Goal: Check status

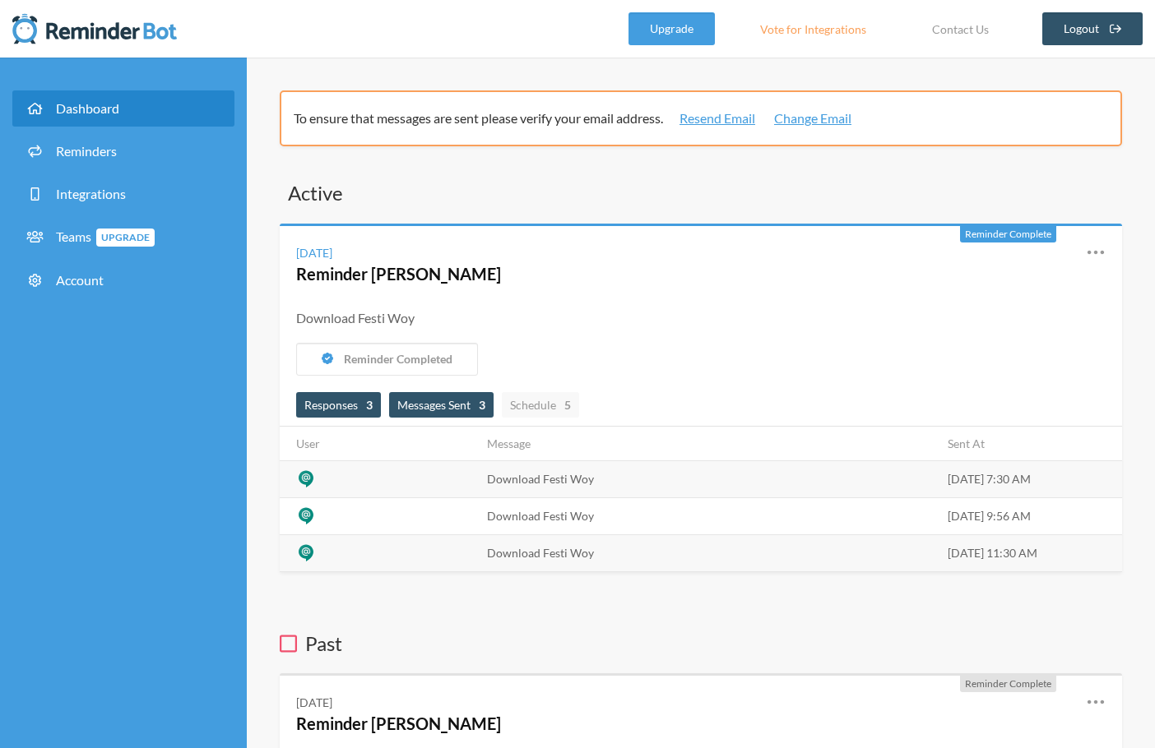
click at [447, 403] on span "Messages Sent 3" at bounding box center [441, 405] width 88 height 14
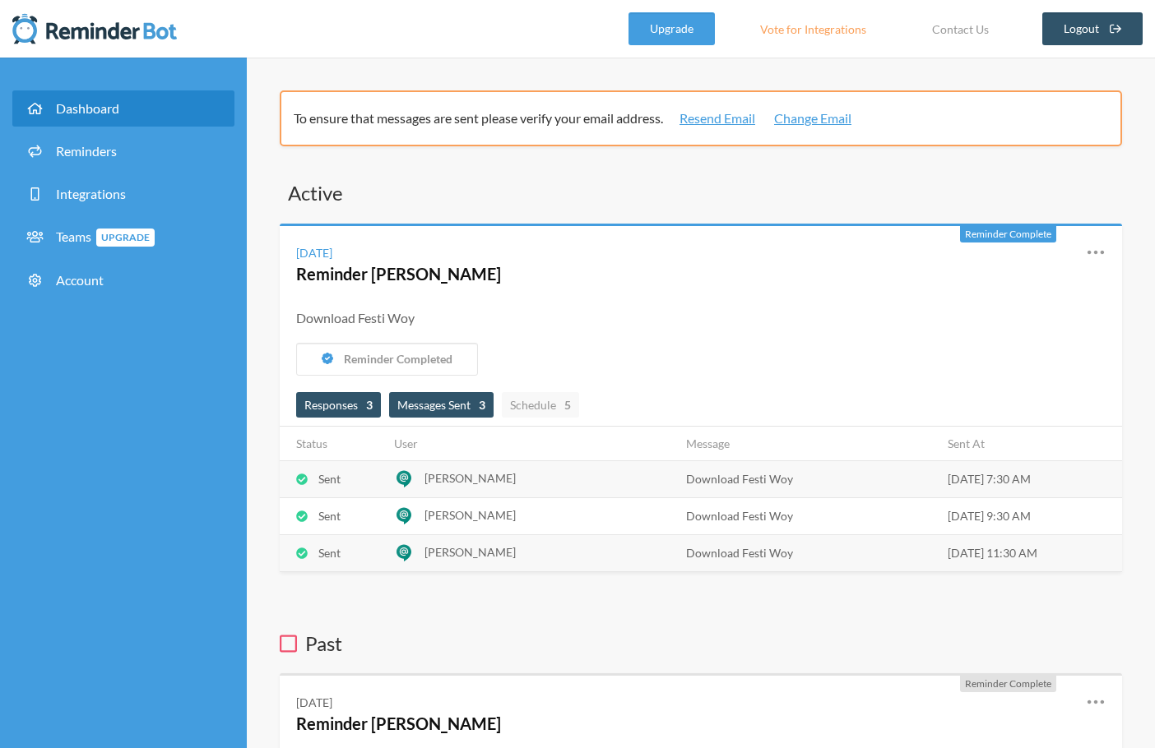
click at [381, 405] on span "Responses 3" at bounding box center [338, 404] width 85 height 25
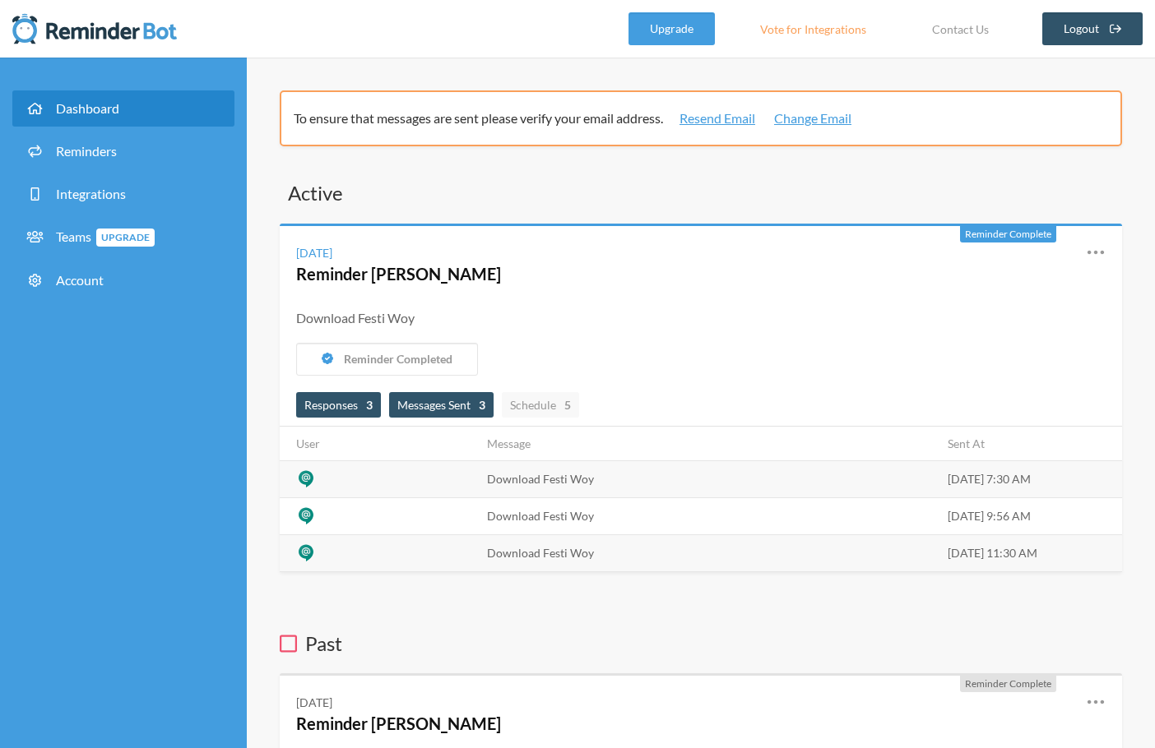
click at [437, 405] on span "Messages Sent 3" at bounding box center [441, 405] width 88 height 14
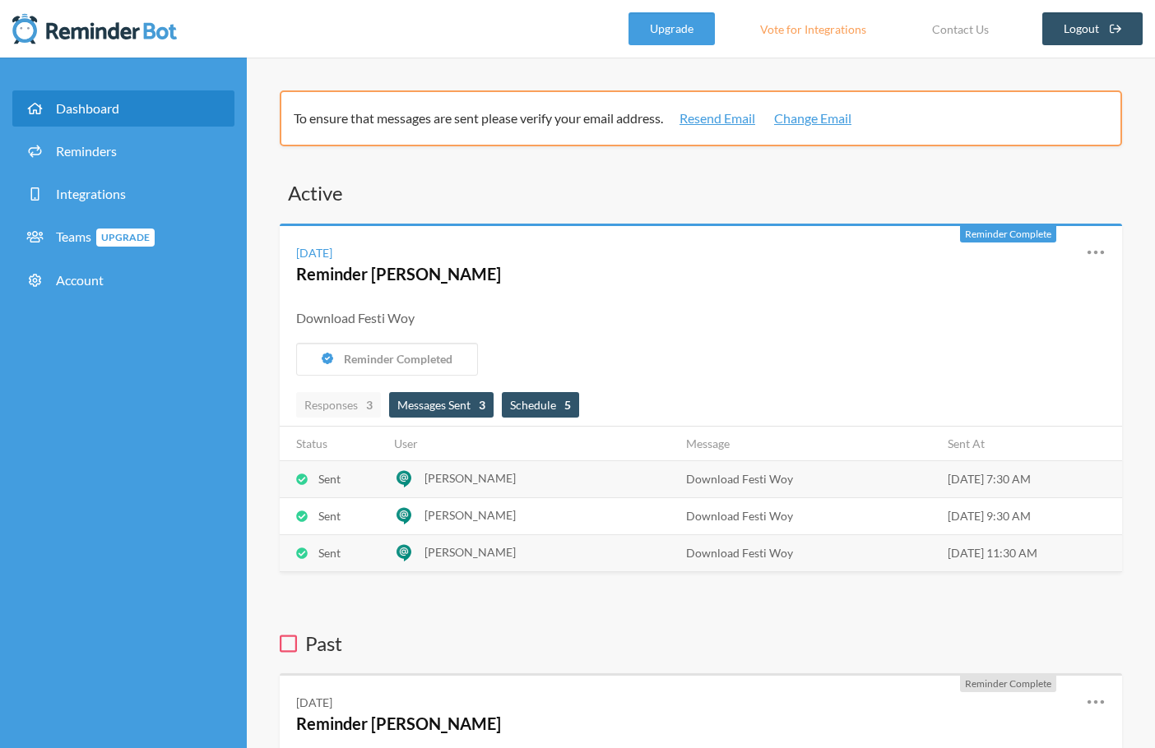
click at [553, 405] on span "Schedule 5" at bounding box center [540, 405] width 61 height 14
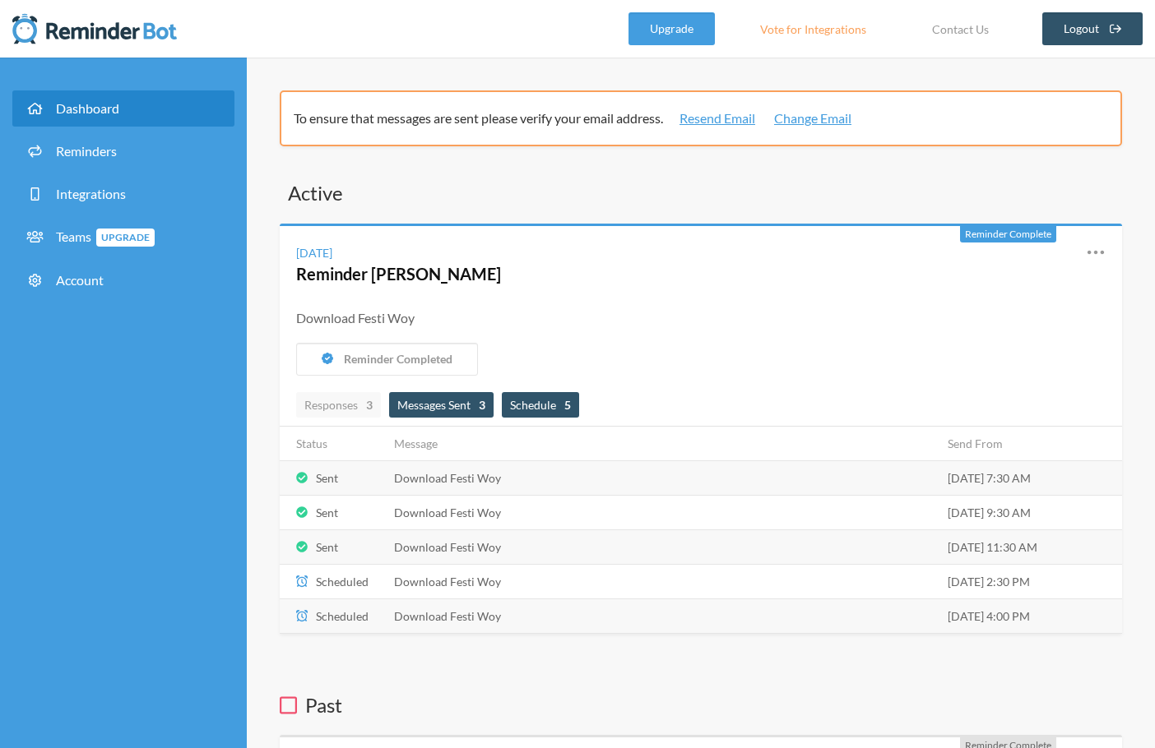
click at [485, 407] on strong "3" at bounding box center [482, 404] width 7 height 17
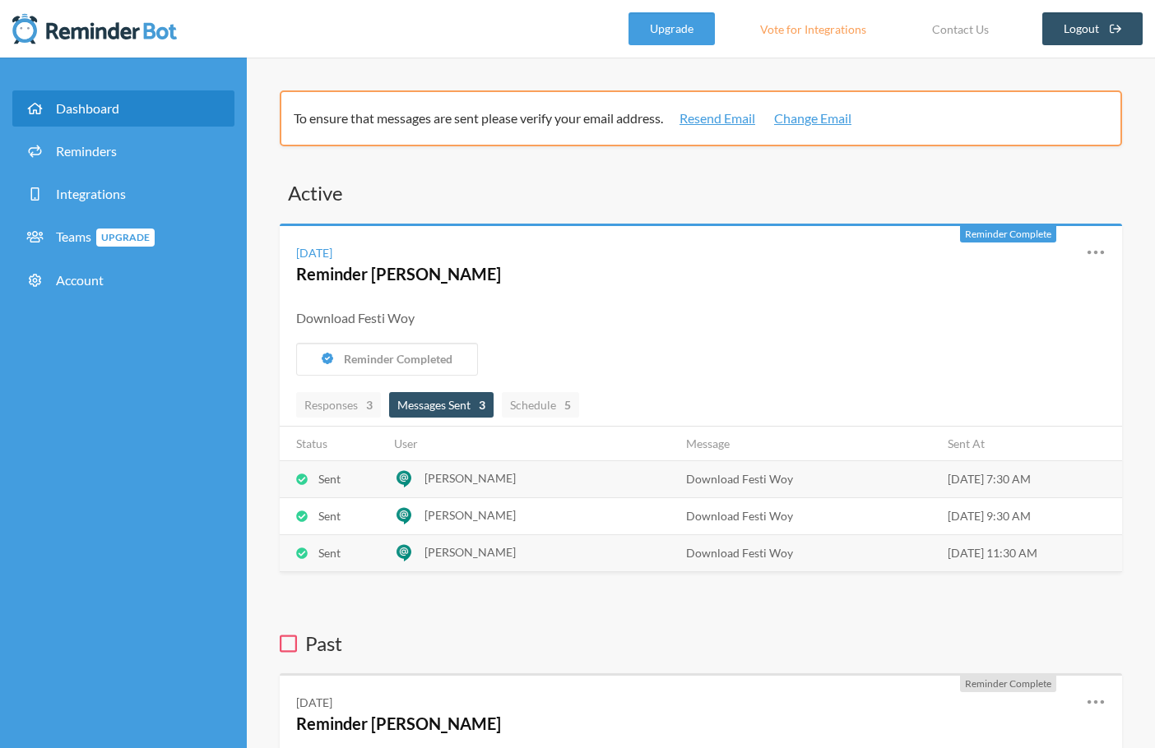
click at [376, 431] on th "Status" at bounding box center [332, 444] width 104 height 35
click at [343, 425] on div "Responses 3 Messages Sent 3 Schedule 5" at bounding box center [701, 405] width 842 height 43
click at [344, 414] on span "Responses 3" at bounding box center [338, 404] width 85 height 25
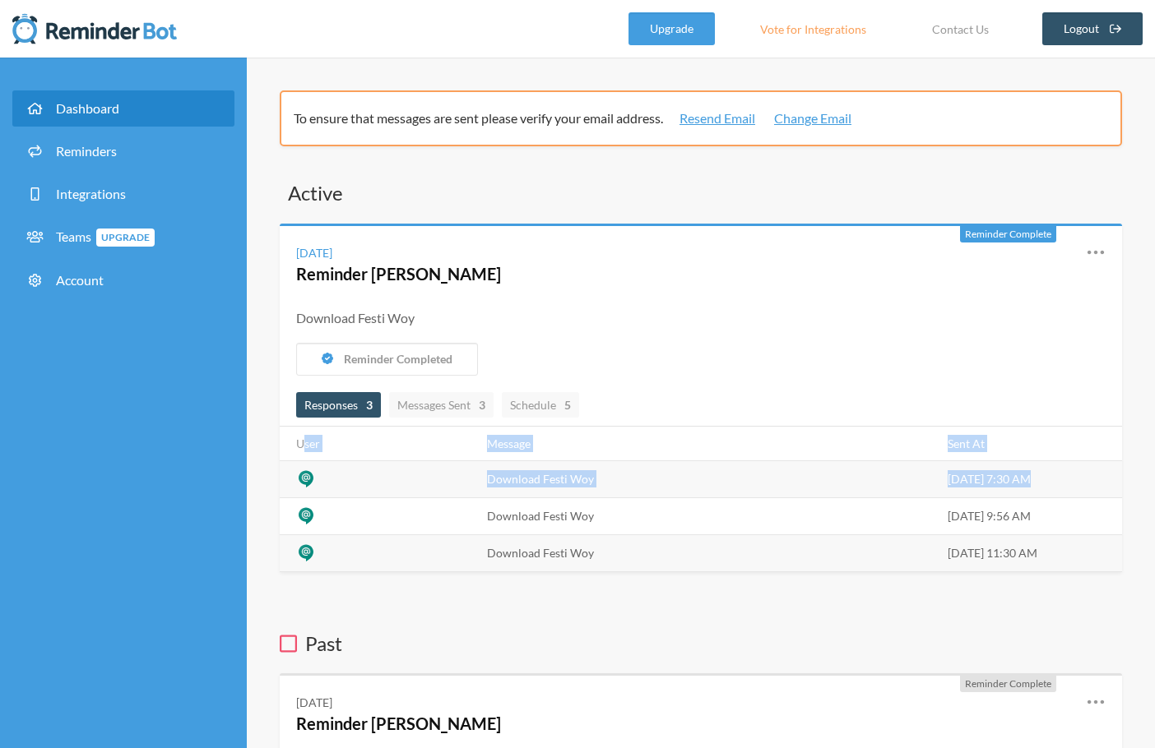
drag, startPoint x: 301, startPoint y: 456, endPoint x: 373, endPoint y: 525, distance: 100.1
click at [370, 522] on table "User Message Sent At Download Festi Woy Friday, September 26 7:30 AM Download F…" at bounding box center [701, 500] width 842 height 146
click at [378, 528] on td at bounding box center [378, 516] width 197 height 37
click at [554, 412] on span "Schedule 5" at bounding box center [540, 404] width 77 height 25
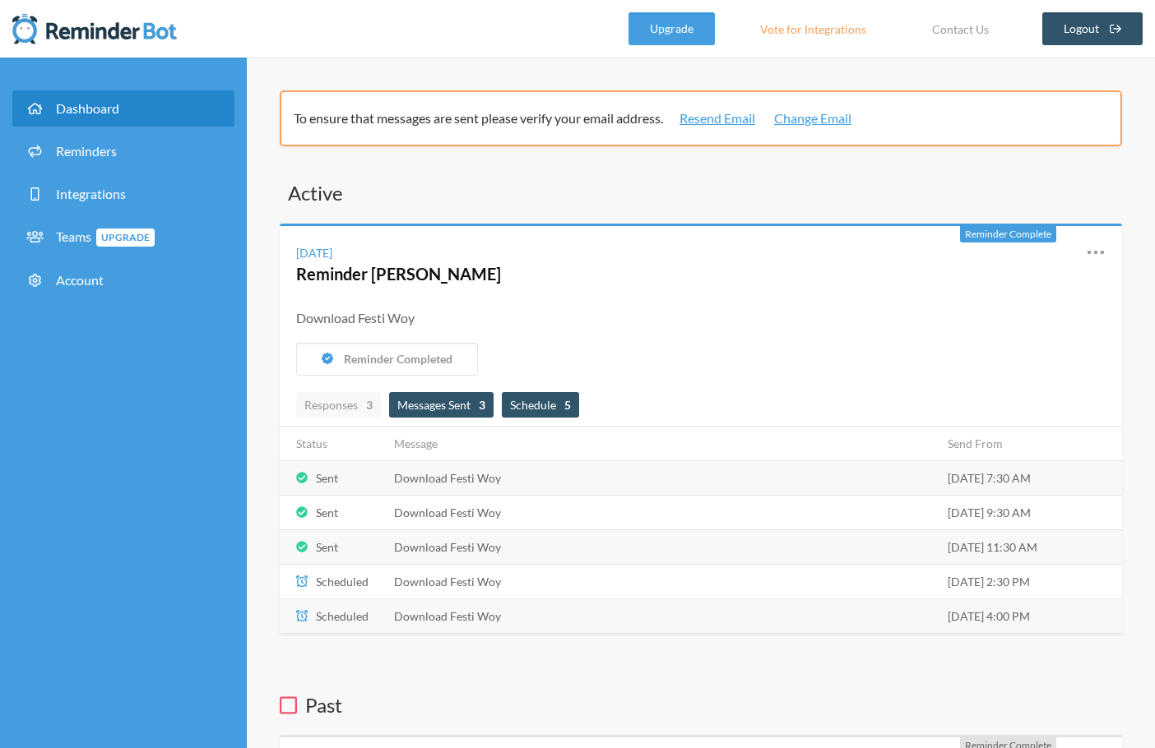
click at [481, 415] on span "Messages Sent 3" at bounding box center [441, 404] width 104 height 25
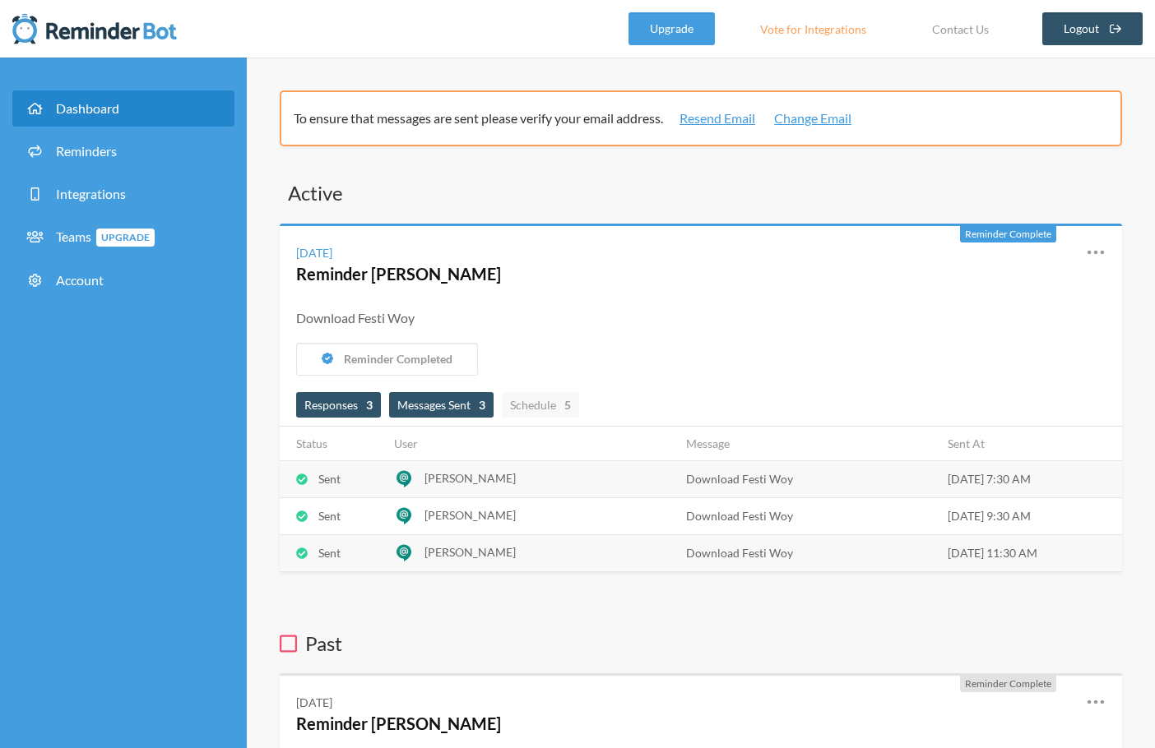
click at [352, 396] on span "Responses 3" at bounding box center [338, 404] width 85 height 25
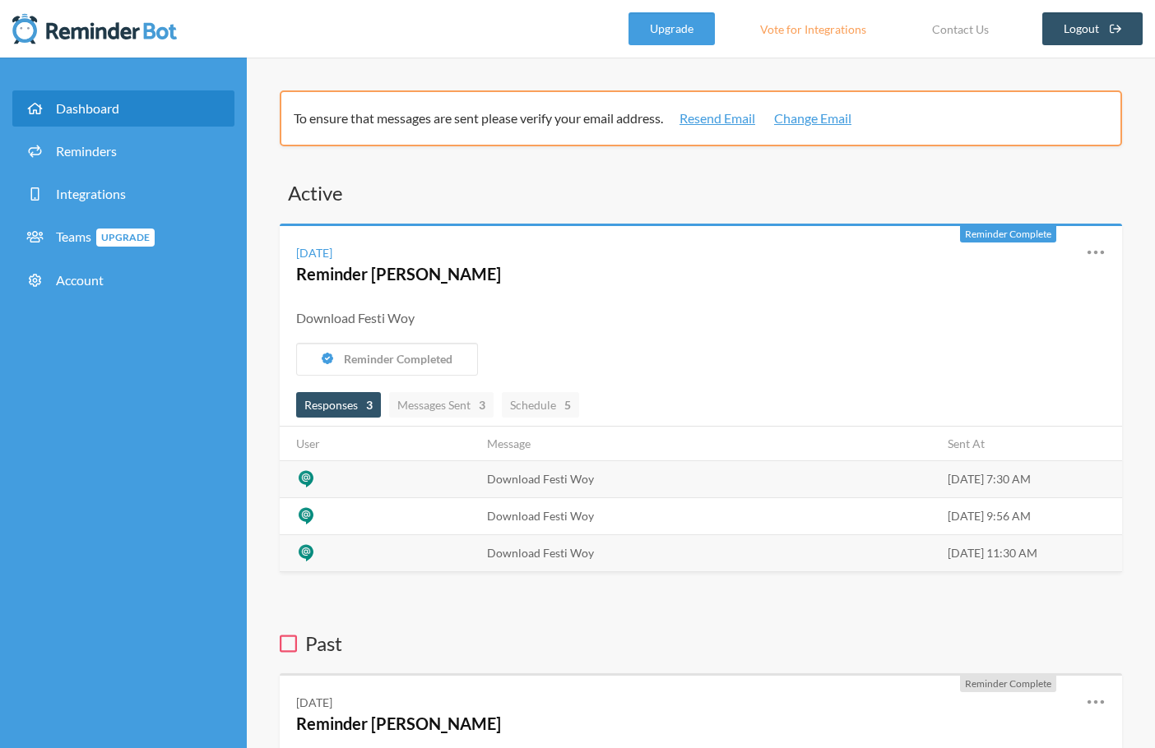
click at [392, 429] on th "User" at bounding box center [378, 444] width 197 height 35
drag, startPoint x: 307, startPoint y: 480, endPoint x: 320, endPoint y: 451, distance: 31.7
click at [320, 452] on table "User Message Sent At Download Festi Woy Friday, September 26 7:30 AM Download F…" at bounding box center [701, 500] width 842 height 146
click at [321, 452] on th "User" at bounding box center [378, 444] width 197 height 35
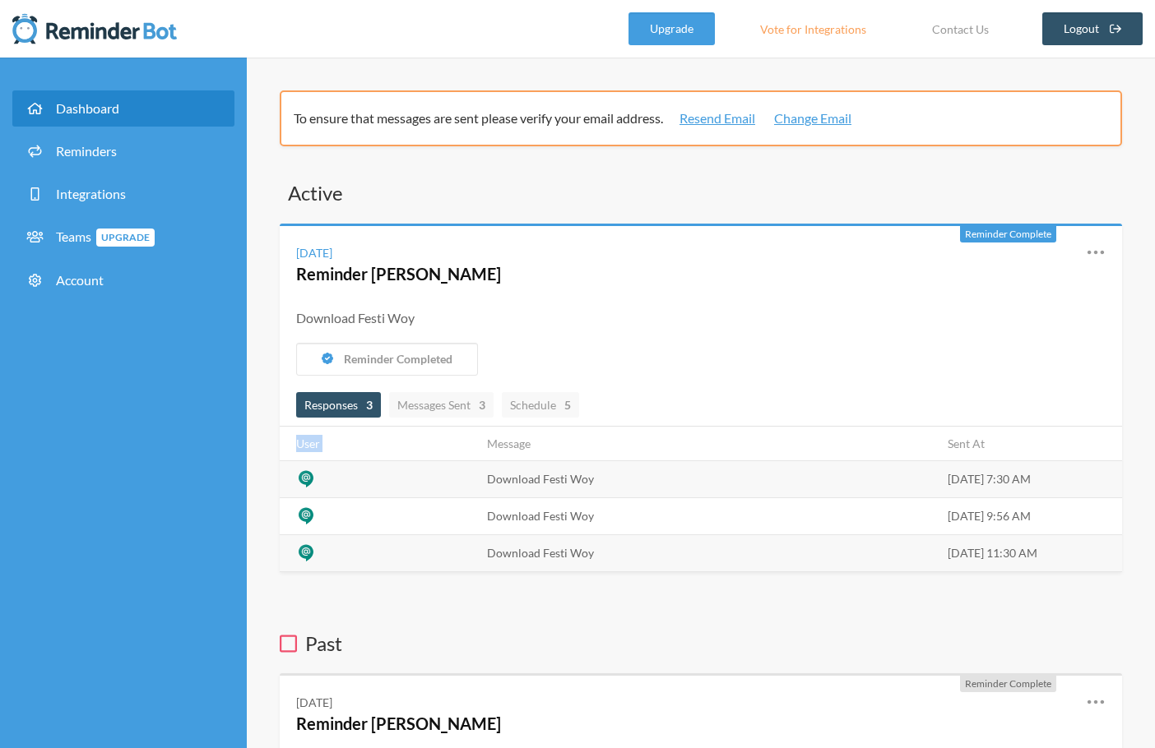
click at [321, 452] on th "User" at bounding box center [378, 444] width 197 height 35
click at [537, 401] on span "Schedule 5" at bounding box center [540, 405] width 61 height 14
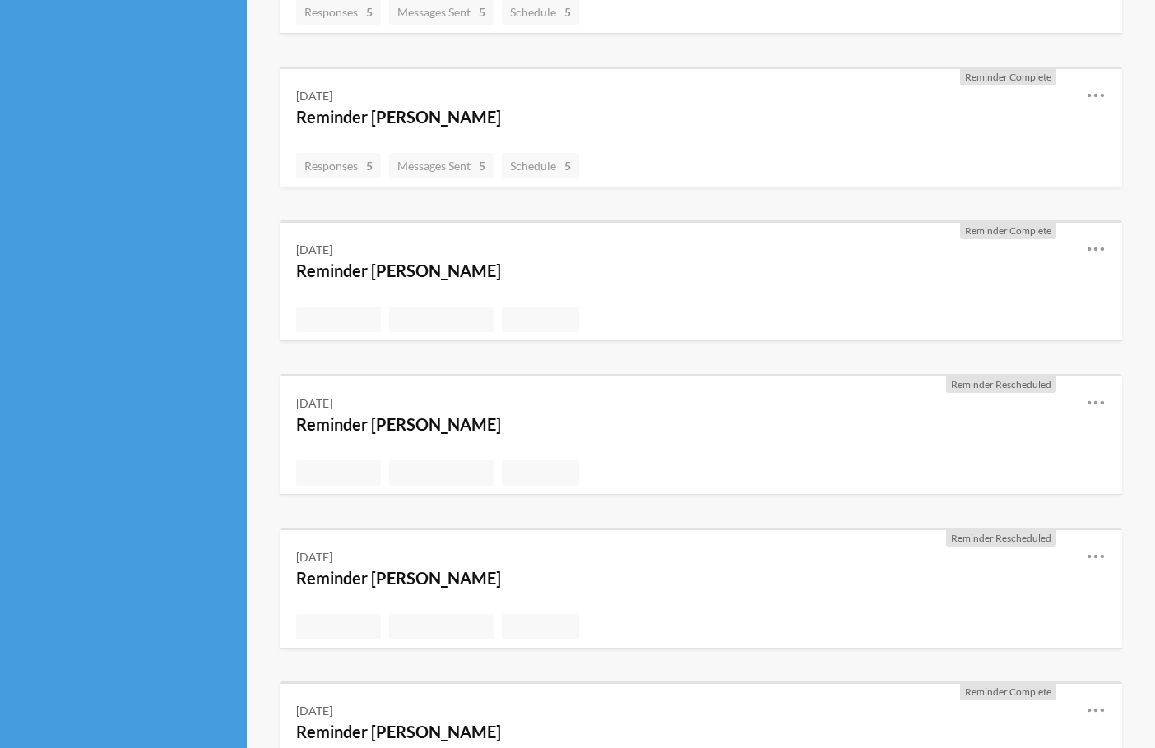
scroll to position [549, 0]
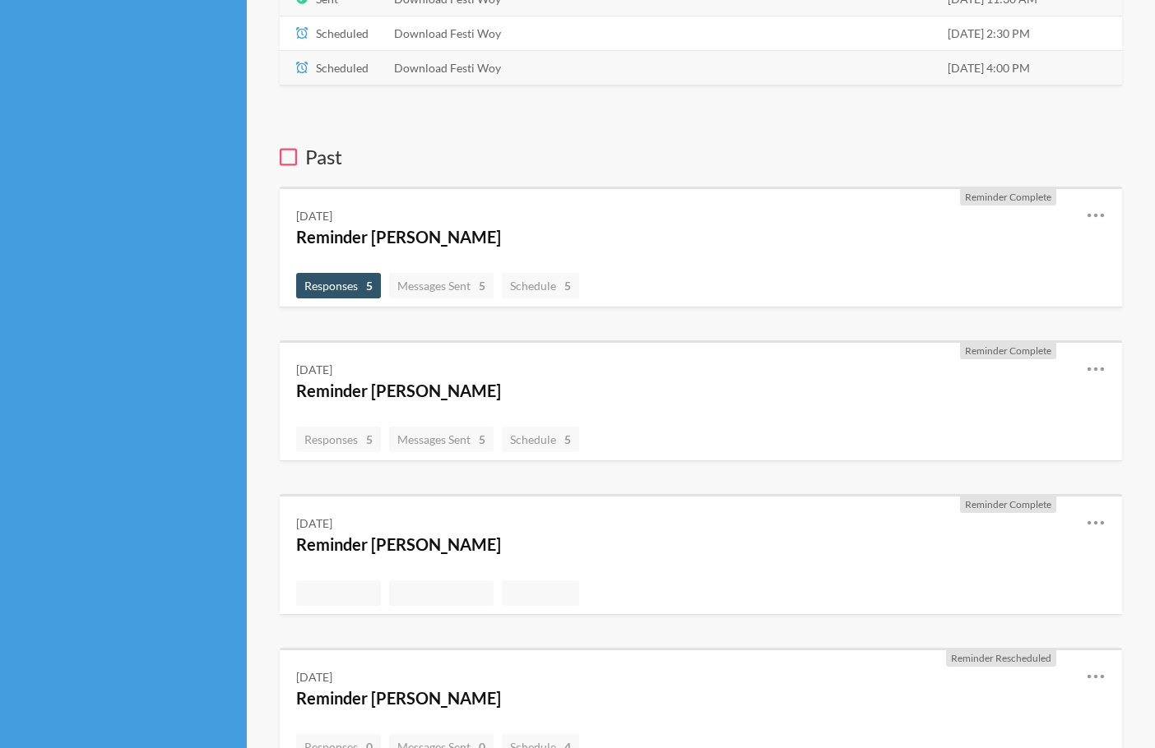
click at [352, 286] on span "Responses 5" at bounding box center [338, 286] width 68 height 14
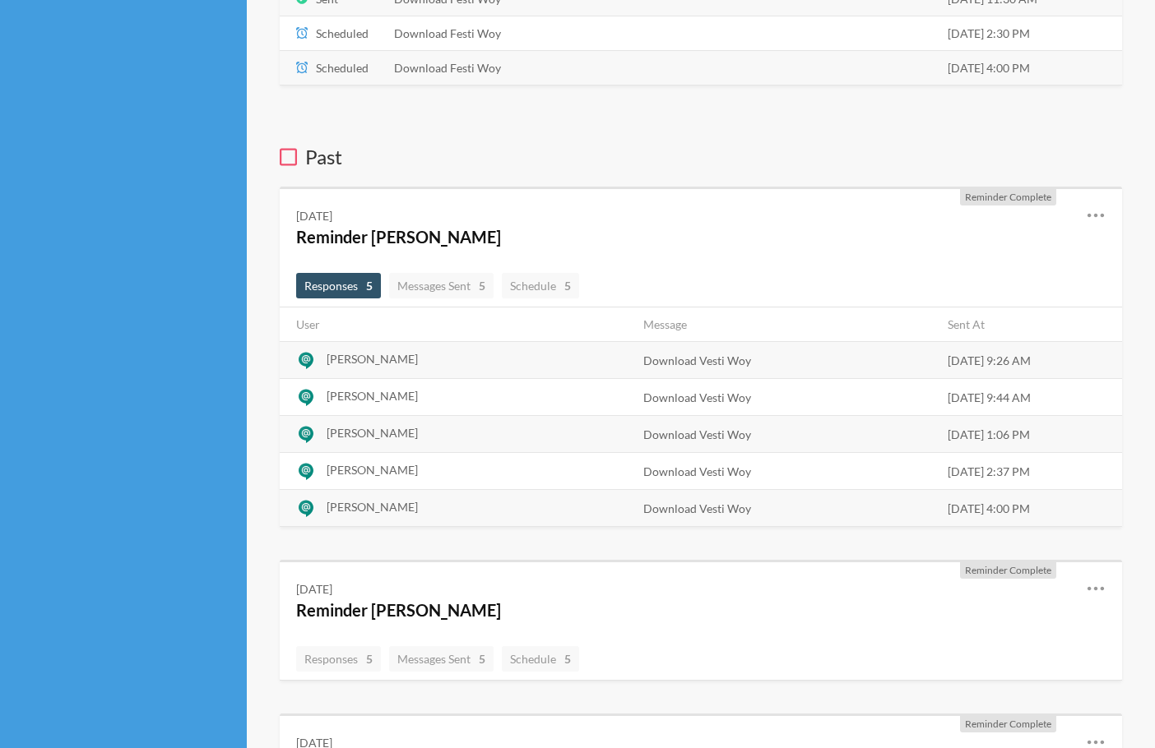
click at [352, 286] on span "Responses 5" at bounding box center [338, 286] width 68 height 14
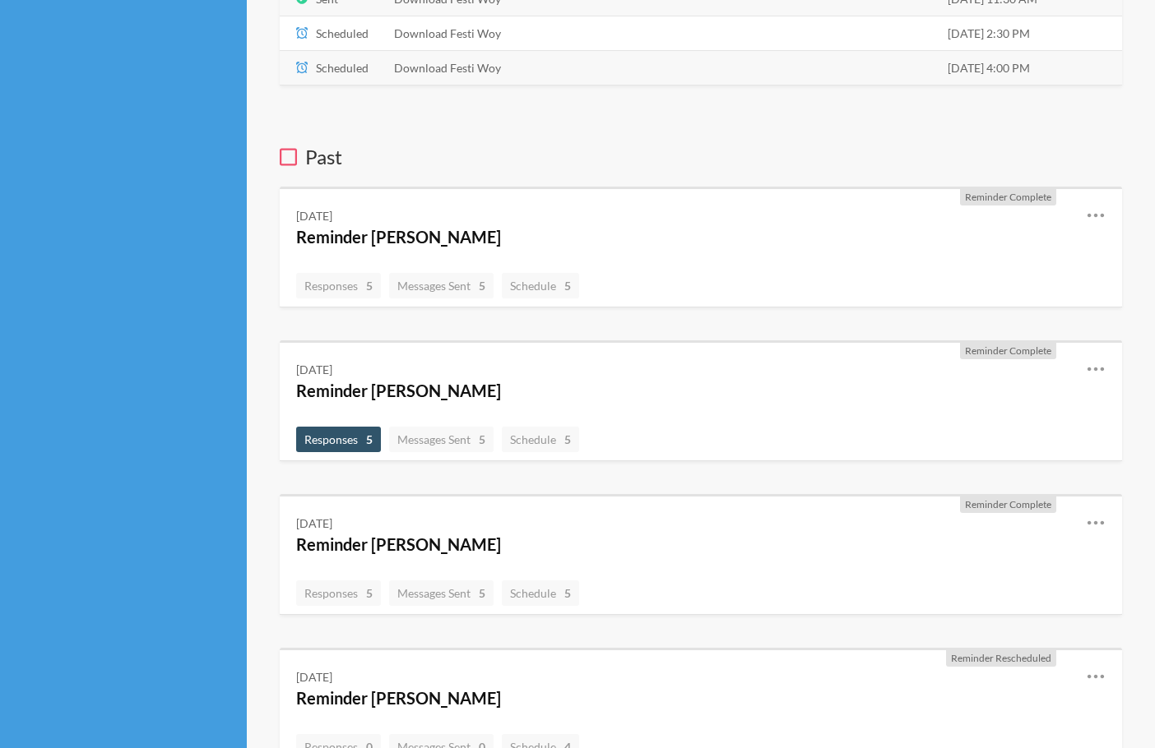
click at [368, 435] on strong "5" at bounding box center [369, 439] width 7 height 17
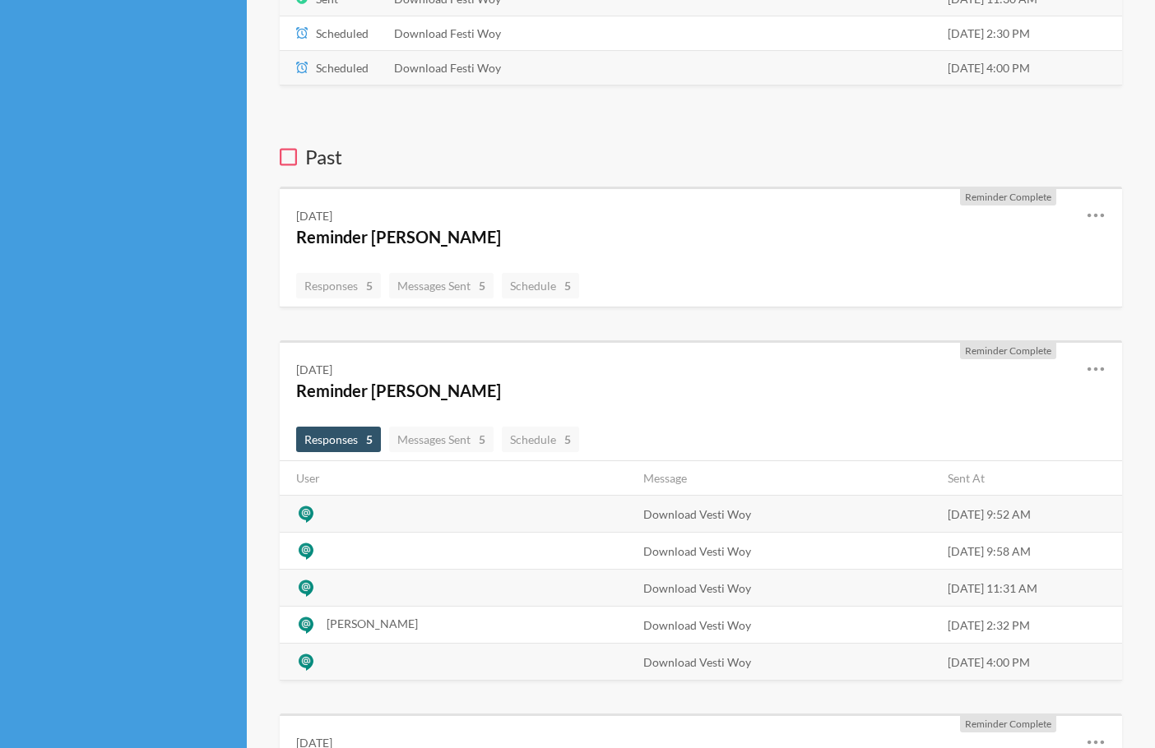
click at [368, 435] on strong "5" at bounding box center [369, 439] width 7 height 17
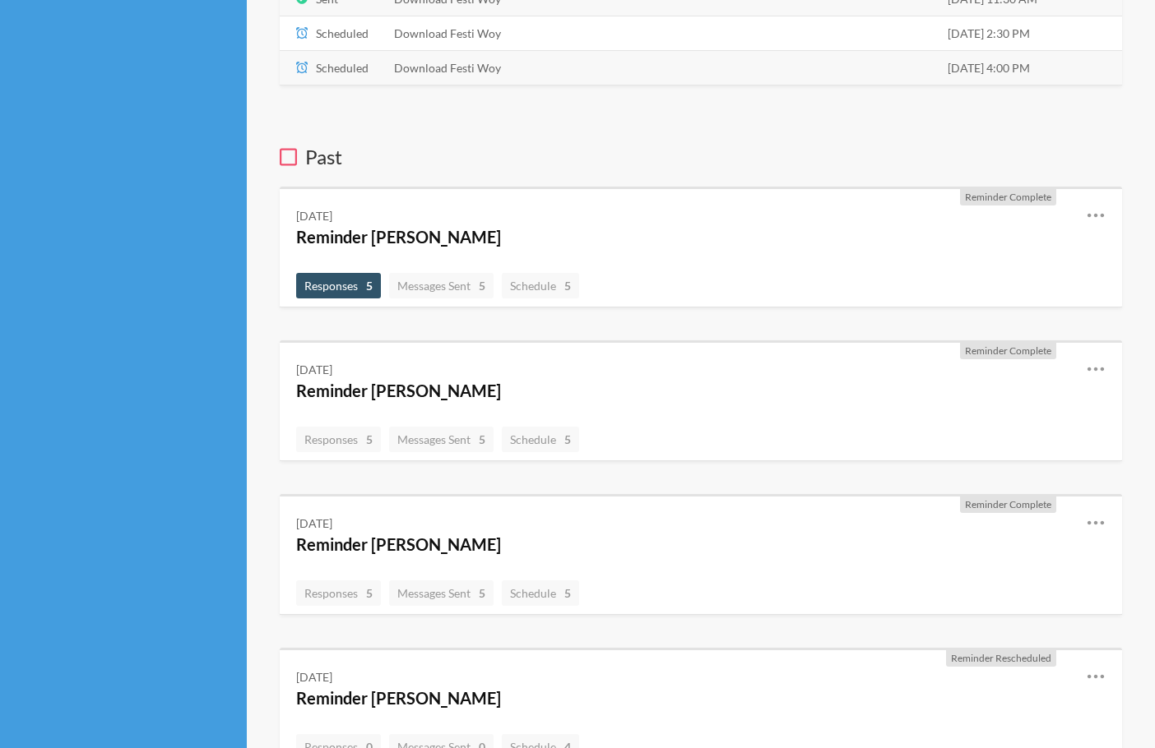
click at [379, 286] on span "Responses 5" at bounding box center [338, 285] width 85 height 25
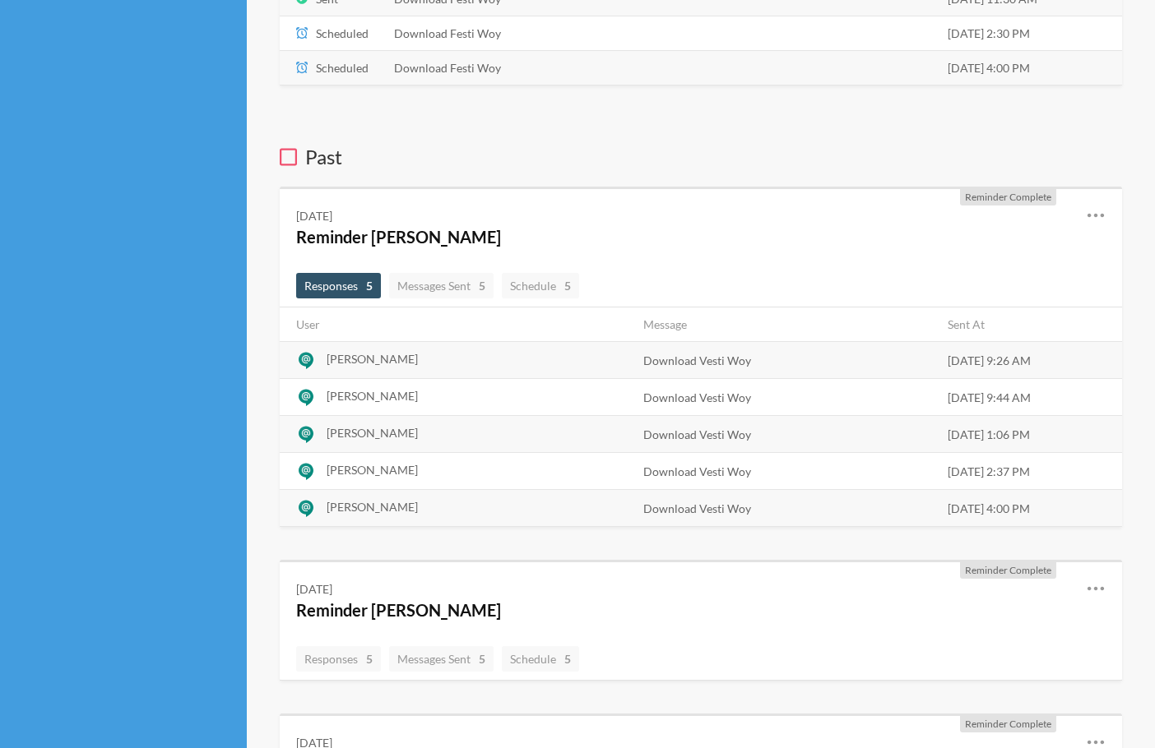
click at [379, 286] on span "Responses 5" at bounding box center [338, 285] width 85 height 25
